Goal: Information Seeking & Learning: Learn about a topic

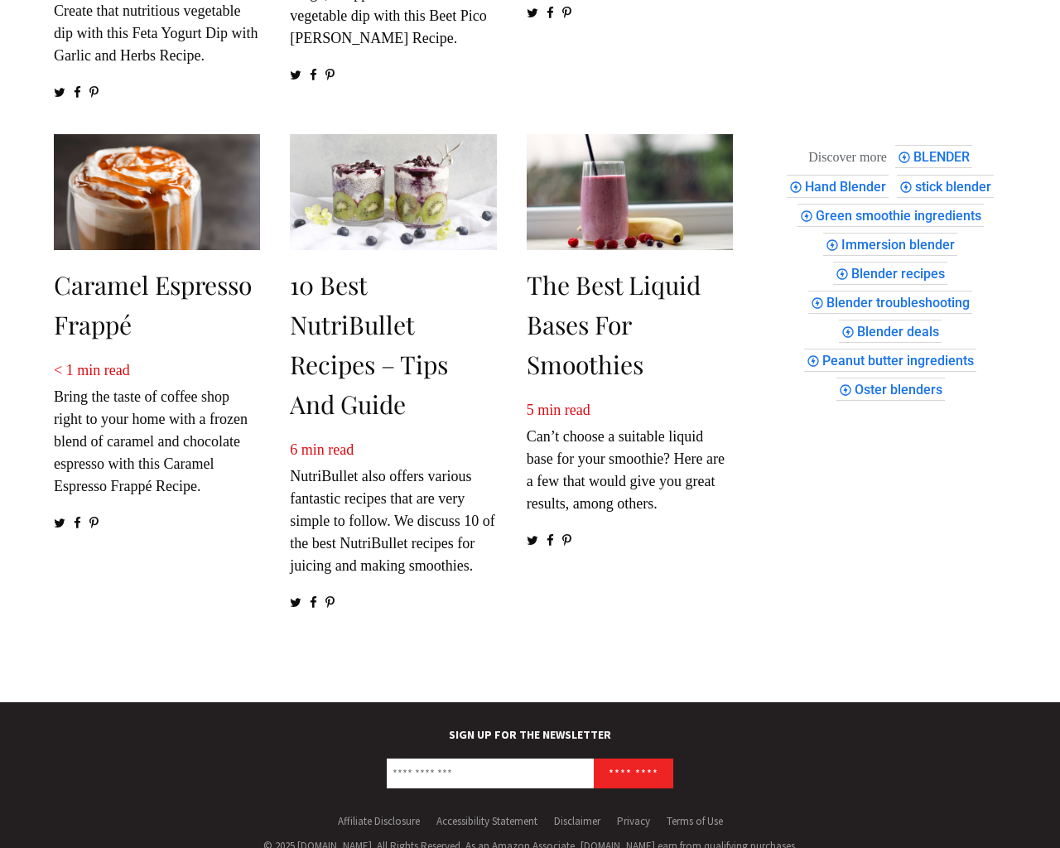
scroll to position [2414, 0]
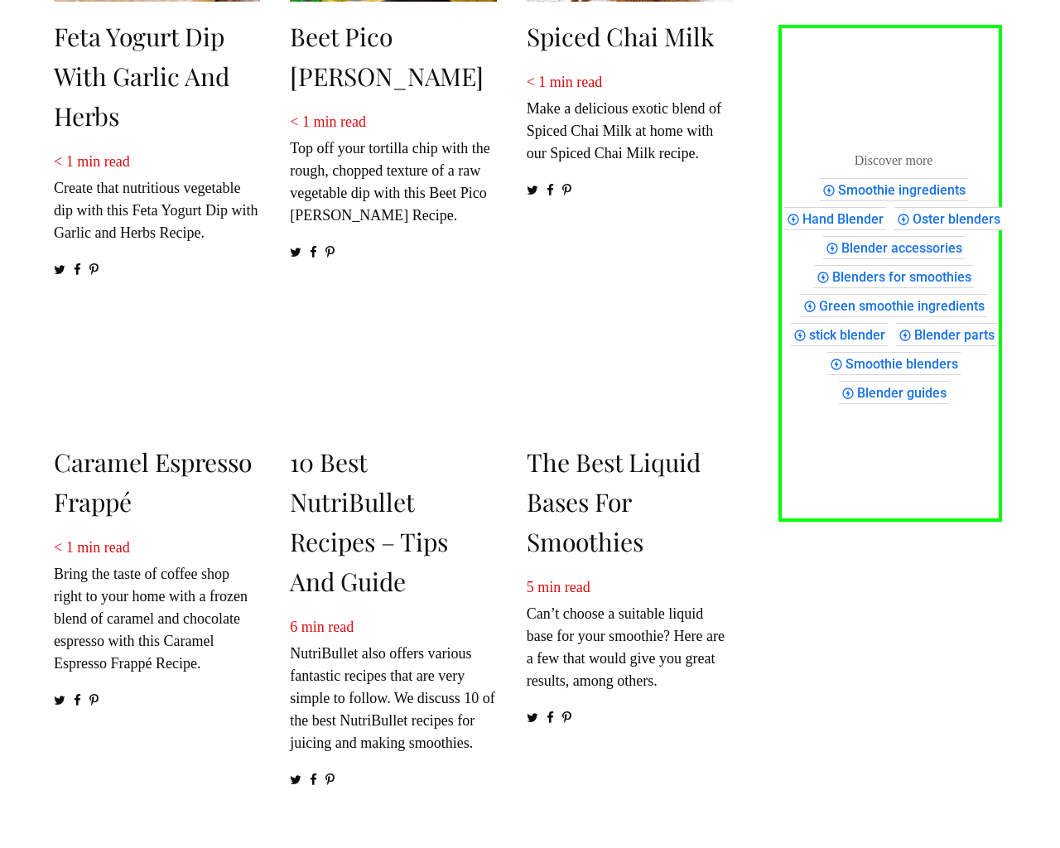
scroll to position [2270, 0]
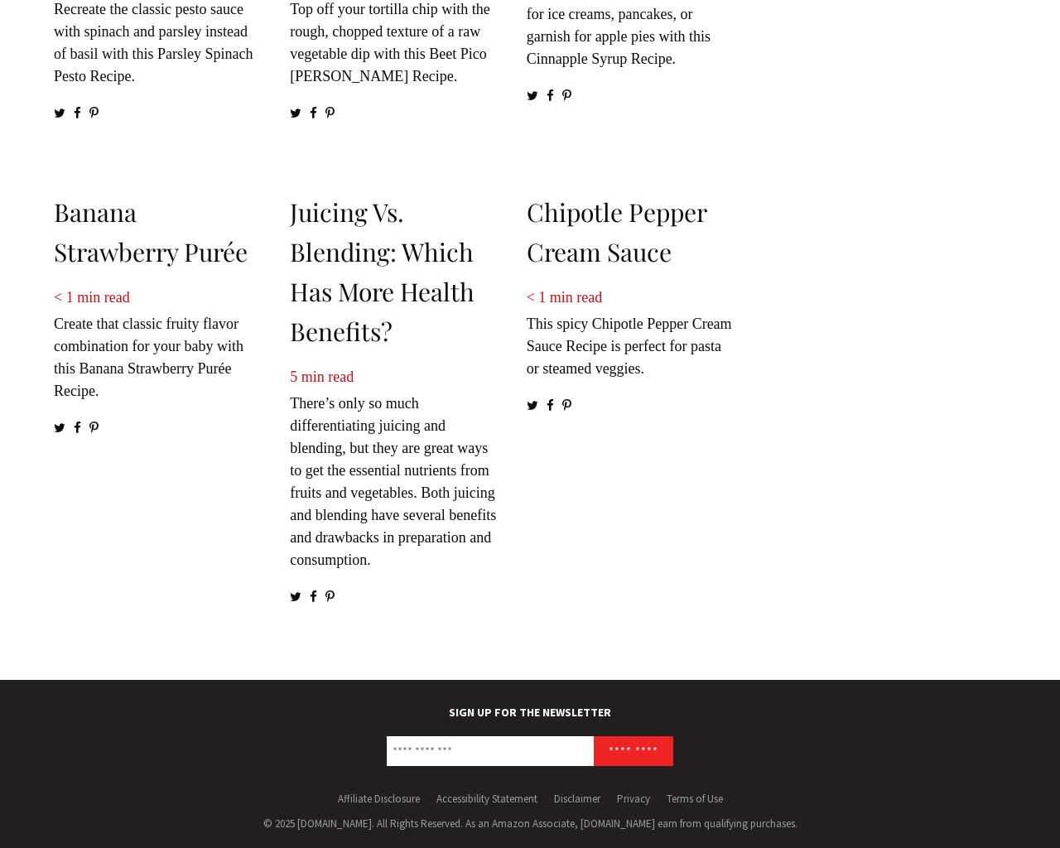
scroll to position [2270, 0]
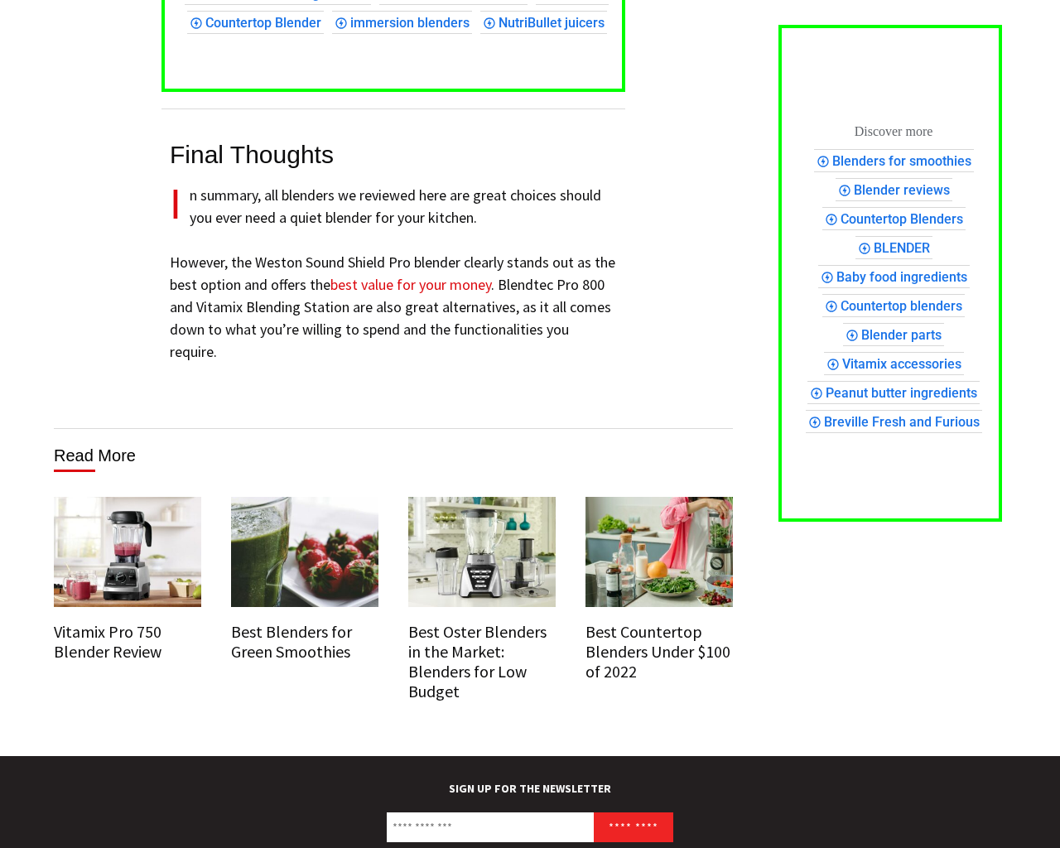
scroll to position [7473, 0]
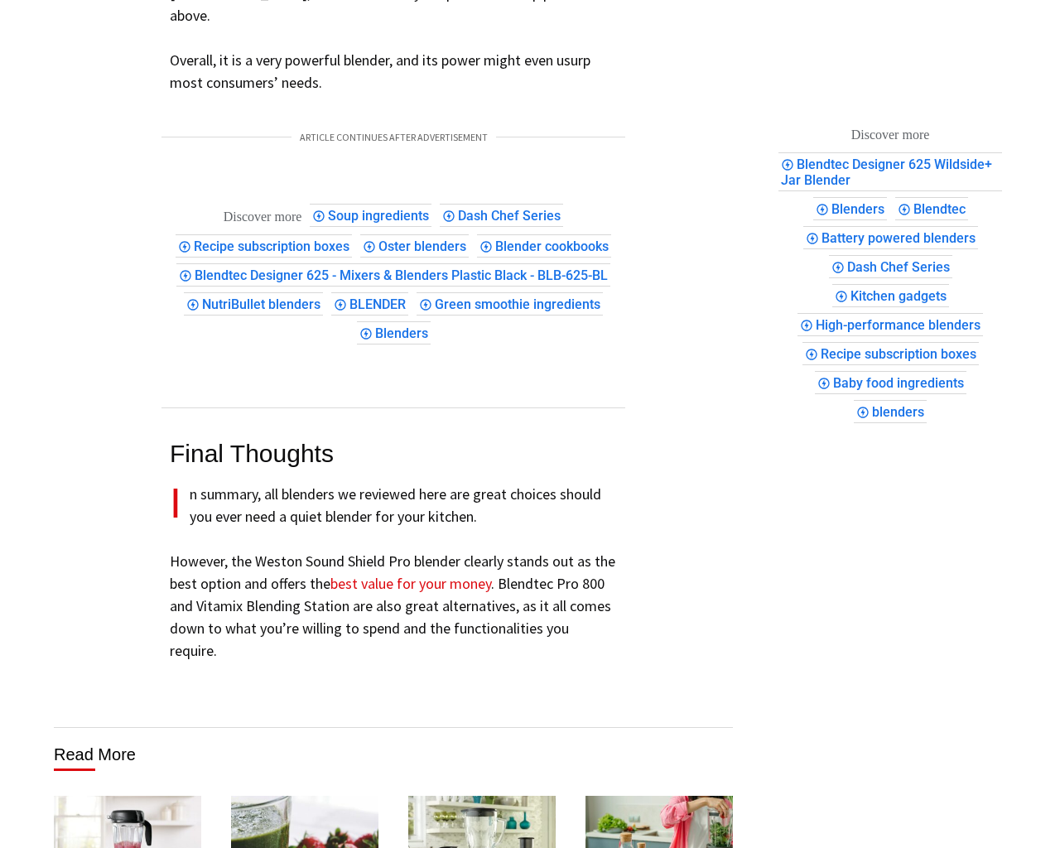
scroll to position [7473, 0]
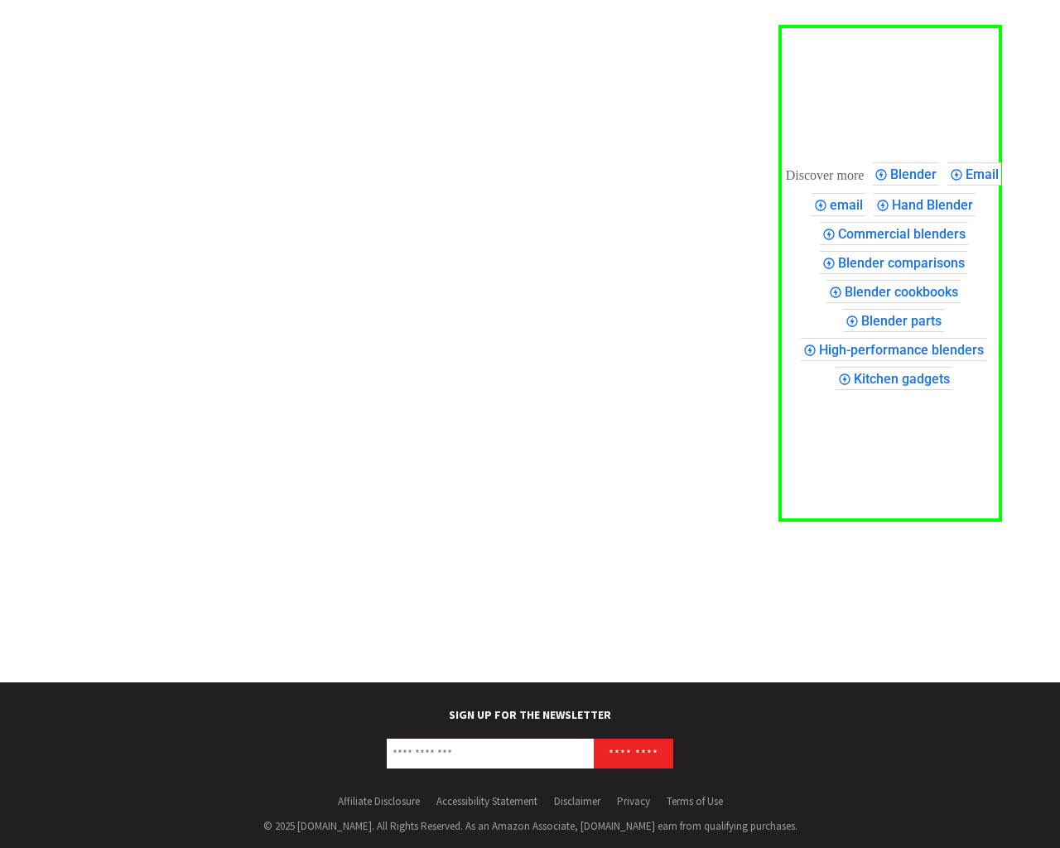
scroll to position [413, 0]
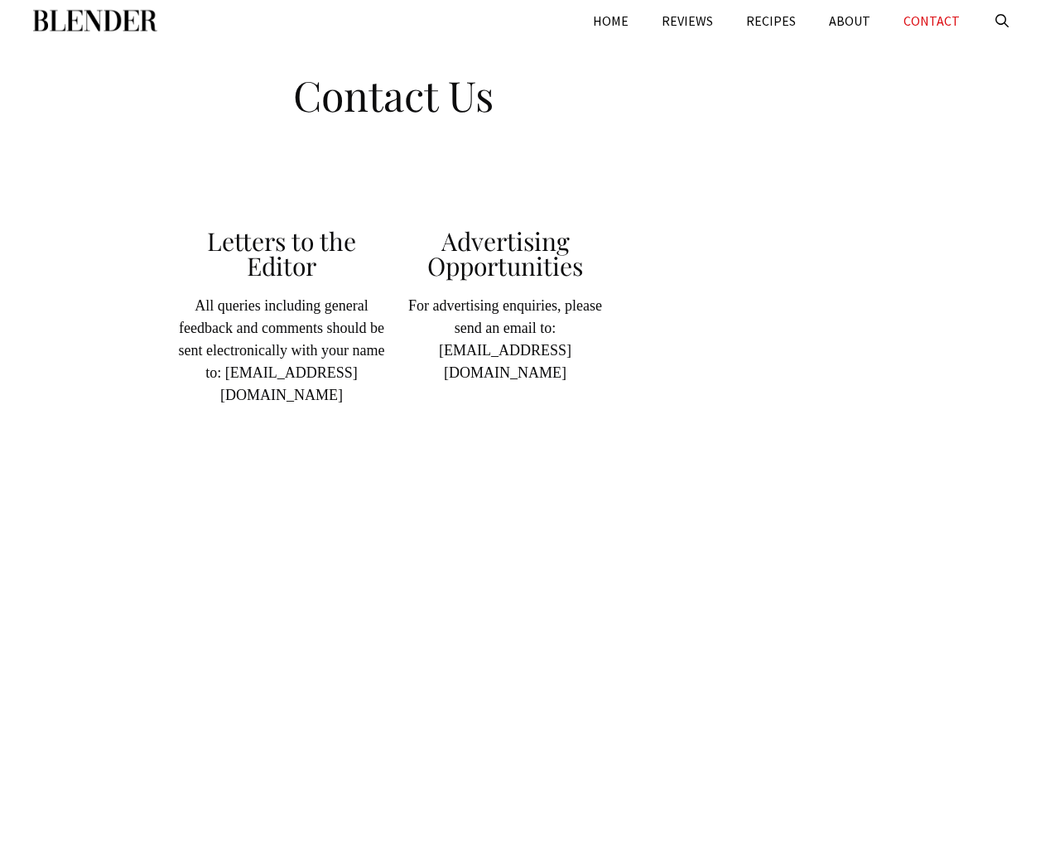
scroll to position [413, 0]
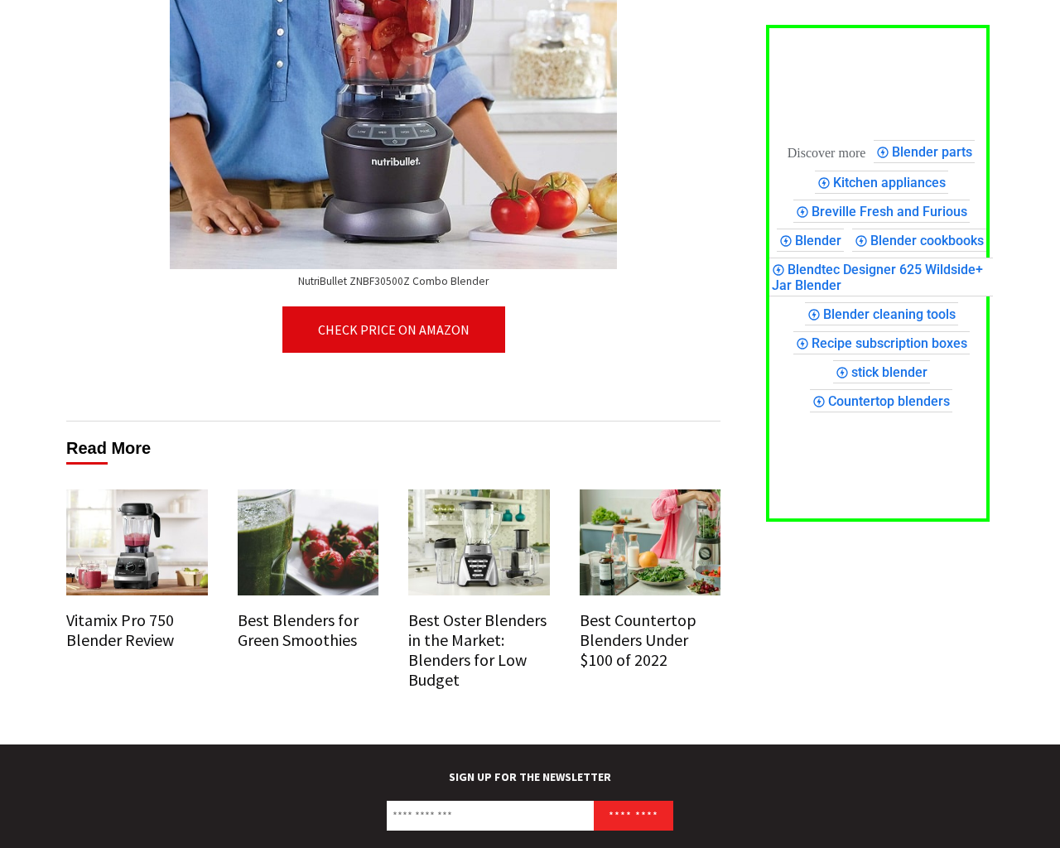
scroll to position [9608, 0]
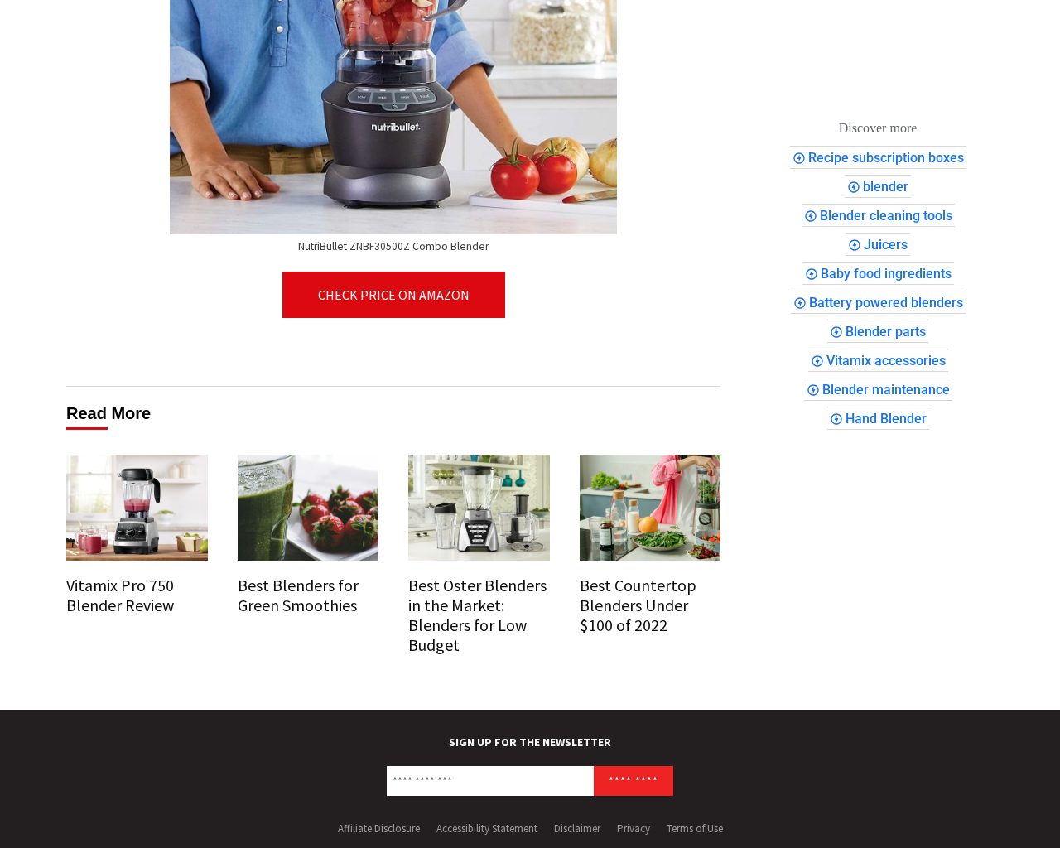
scroll to position [9604, 0]
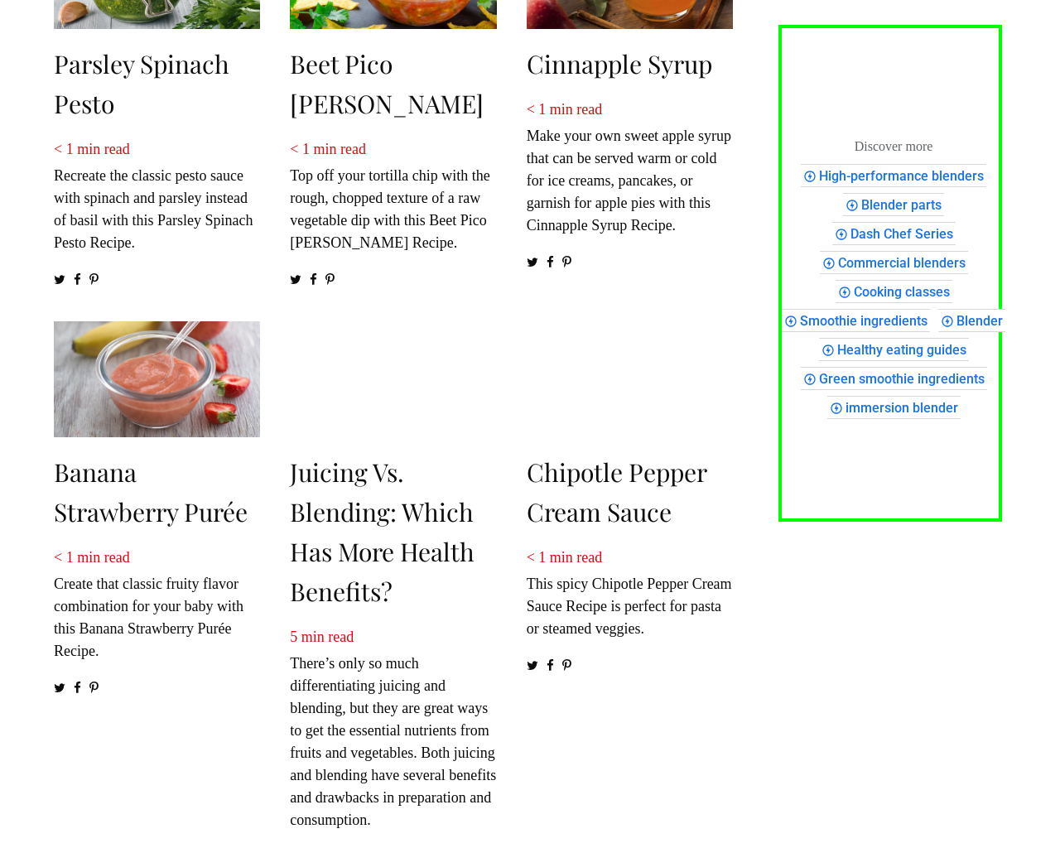
scroll to position [2290, 0]
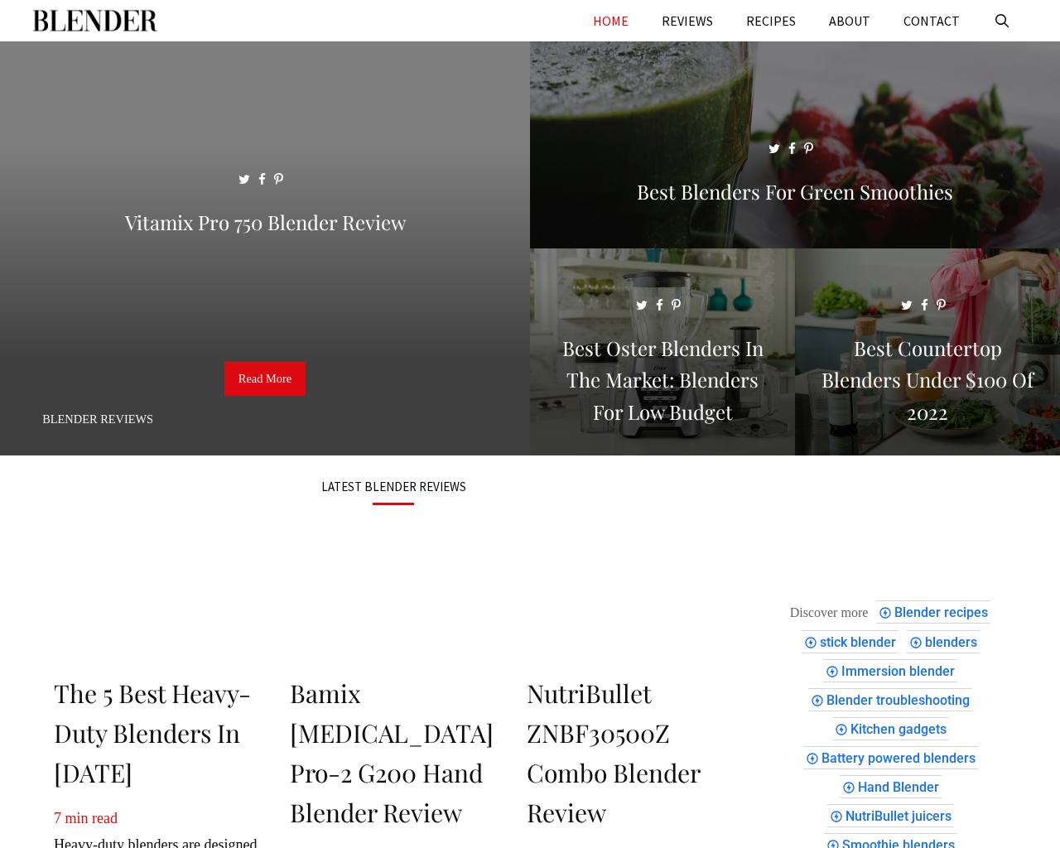
scroll to position [2002, 0]
